Goal: Find specific page/section: Find specific page/section

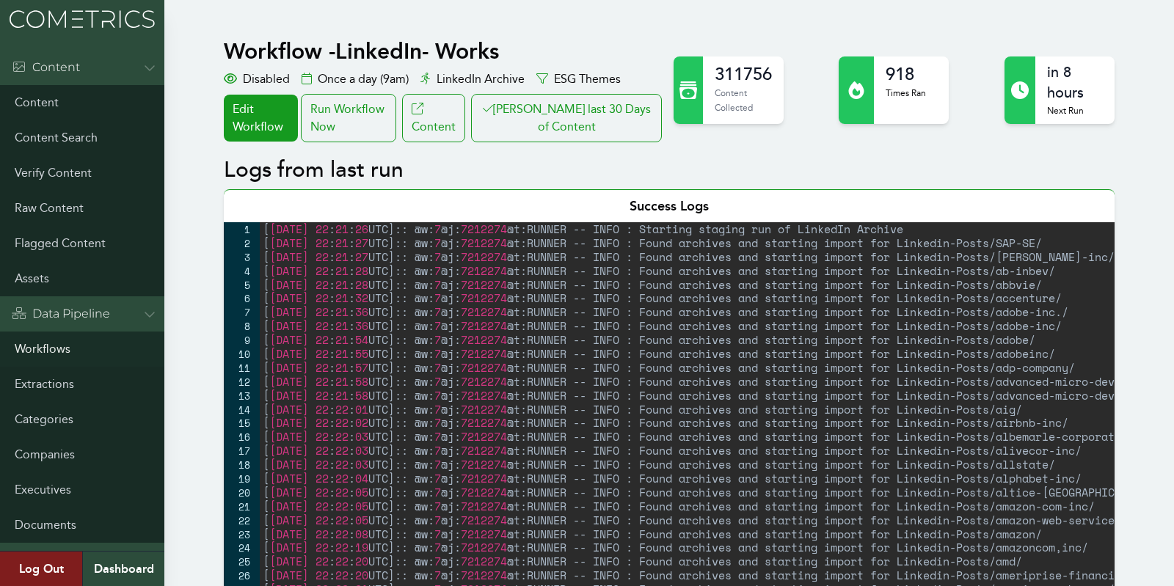
click at [29, 349] on link "Workflows" at bounding box center [82, 349] width 164 height 35
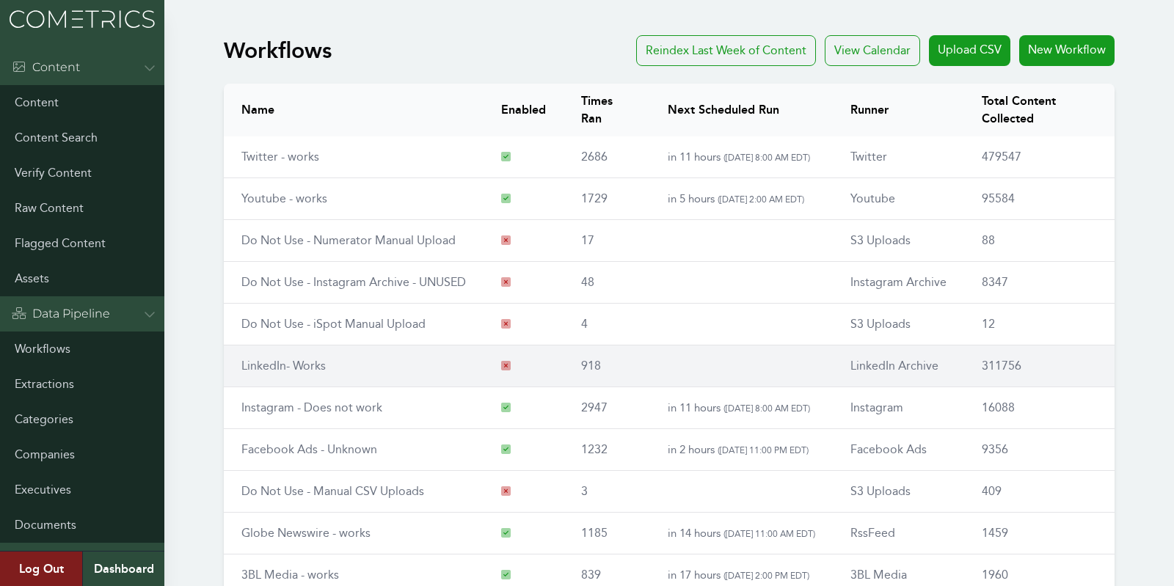
click at [289, 353] on td "LinkedIn- Works" at bounding box center [354, 367] width 260 height 42
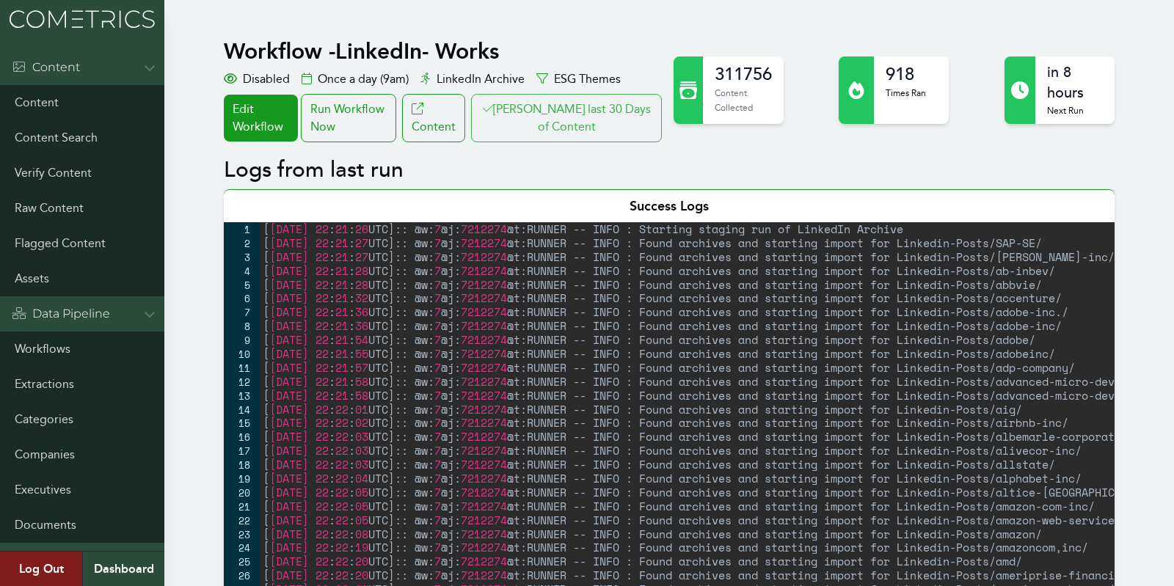
click at [570, 123] on button "[PERSON_NAME] last 30 Days of Content" at bounding box center [566, 118] width 191 height 48
click at [57, 95] on link "Content" at bounding box center [82, 102] width 164 height 35
